Goal: Navigation & Orientation: Understand site structure

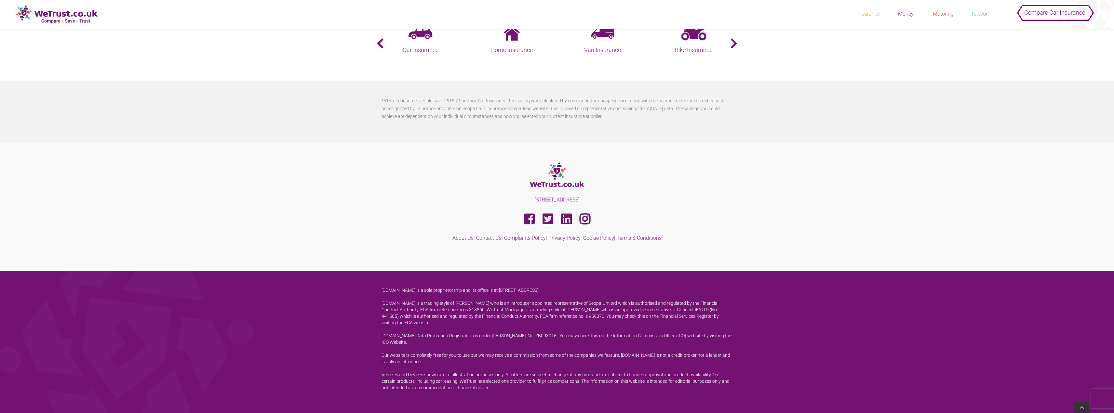
scroll to position [1535, 0]
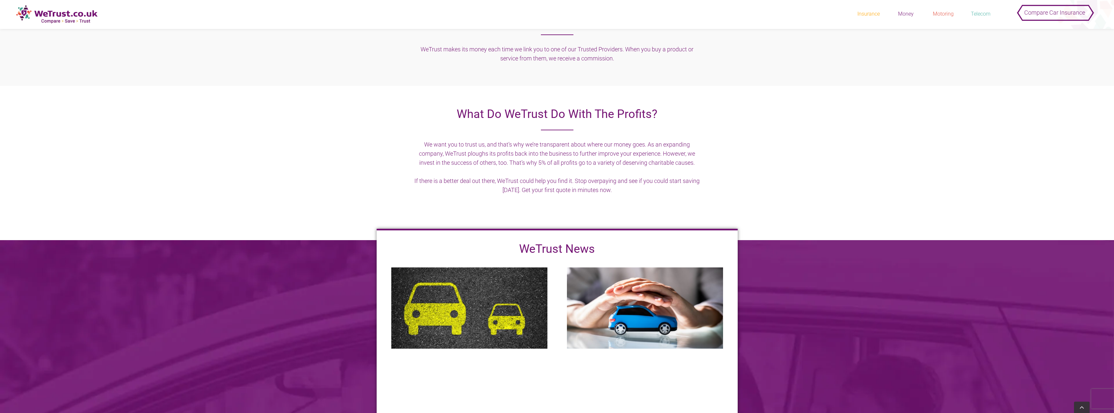
scroll to position [455, 0]
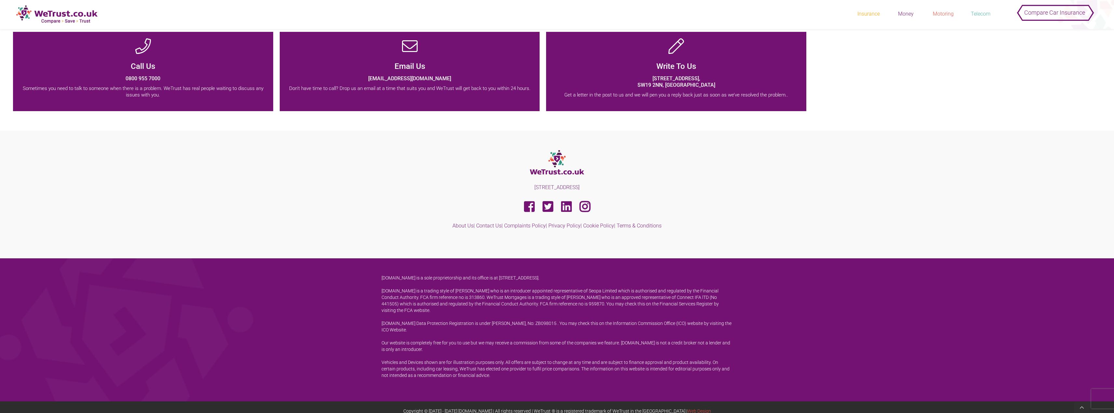
scroll to position [172, 0]
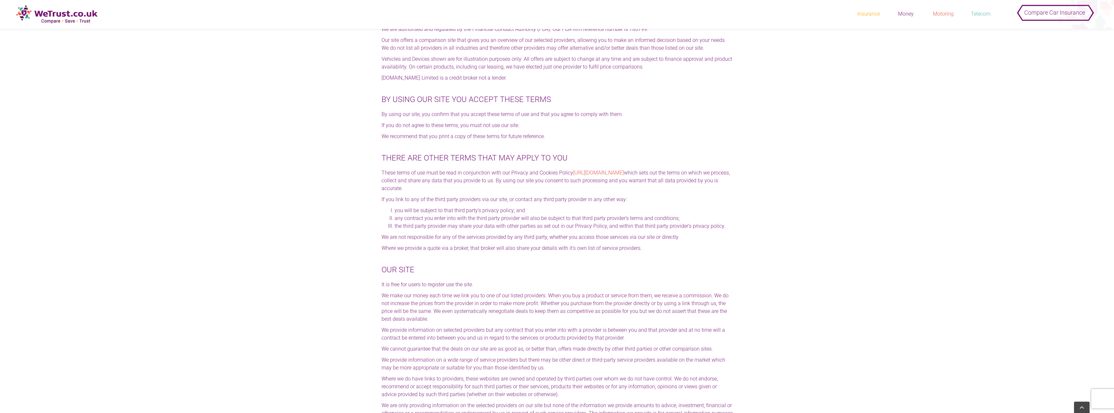
scroll to position [390, 0]
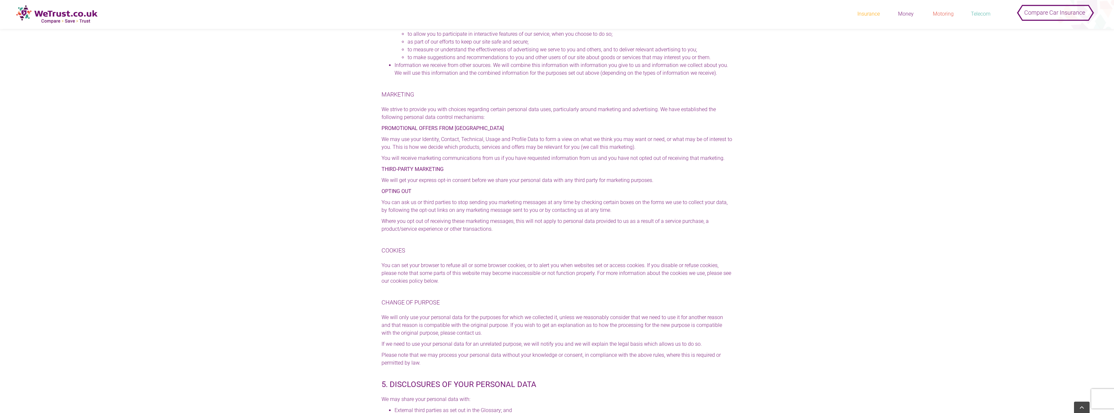
scroll to position [1397, 0]
